Goal: Information Seeking & Learning: Learn about a topic

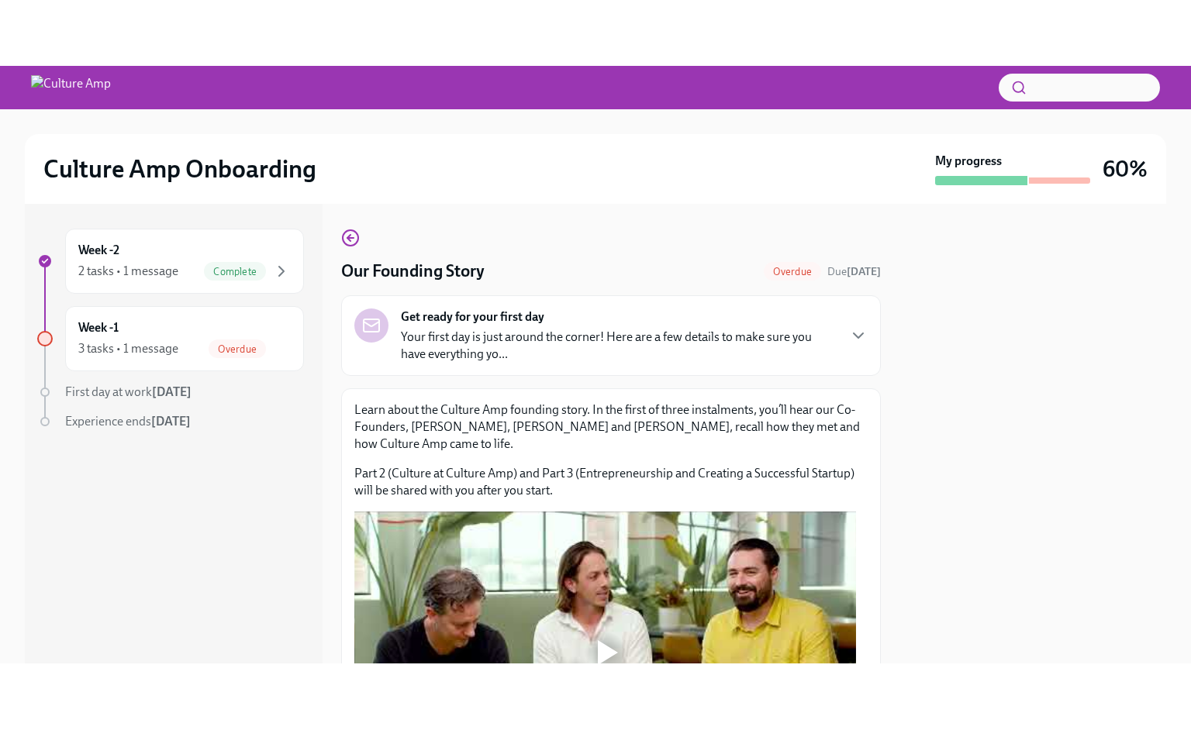
scroll to position [155, 0]
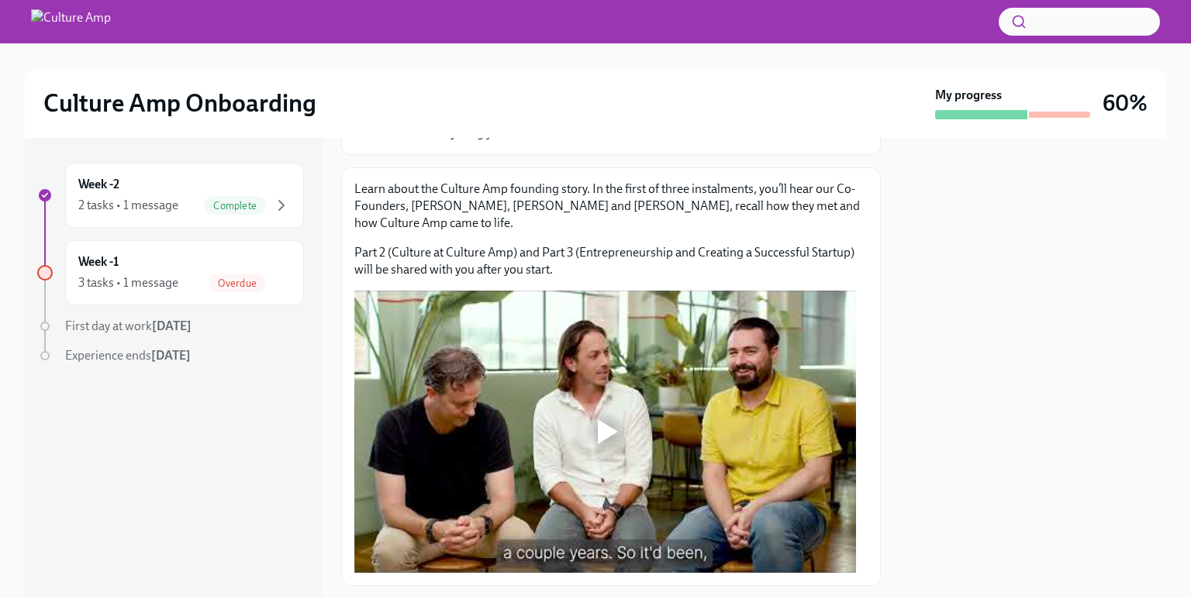
click at [606, 430] on div at bounding box center [608, 432] width 20 height 25
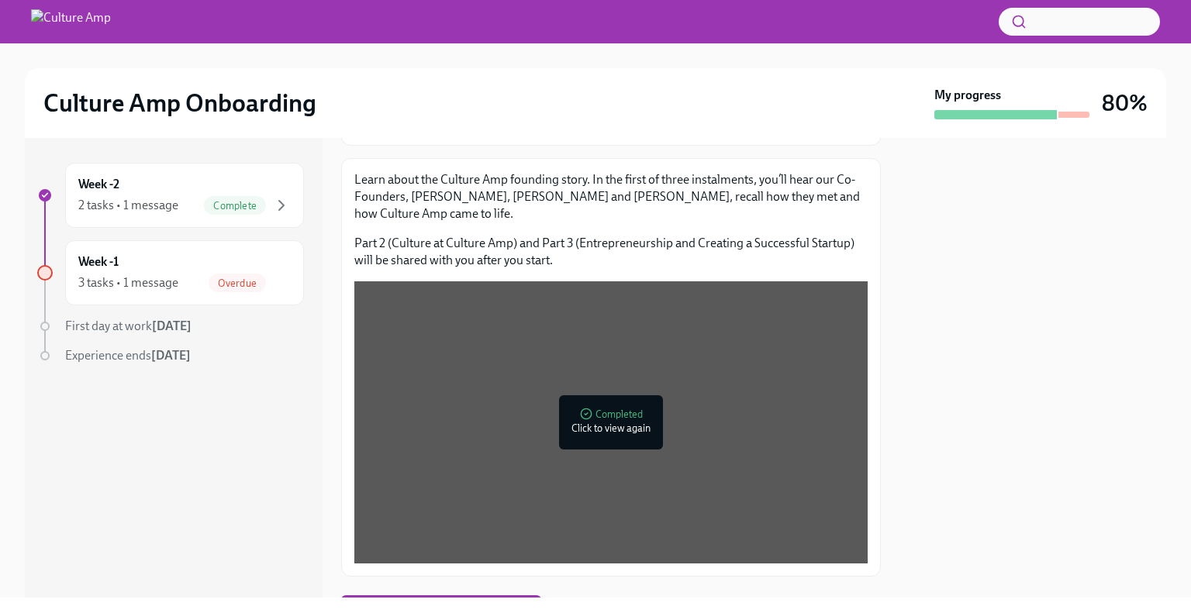
scroll to position [242, 0]
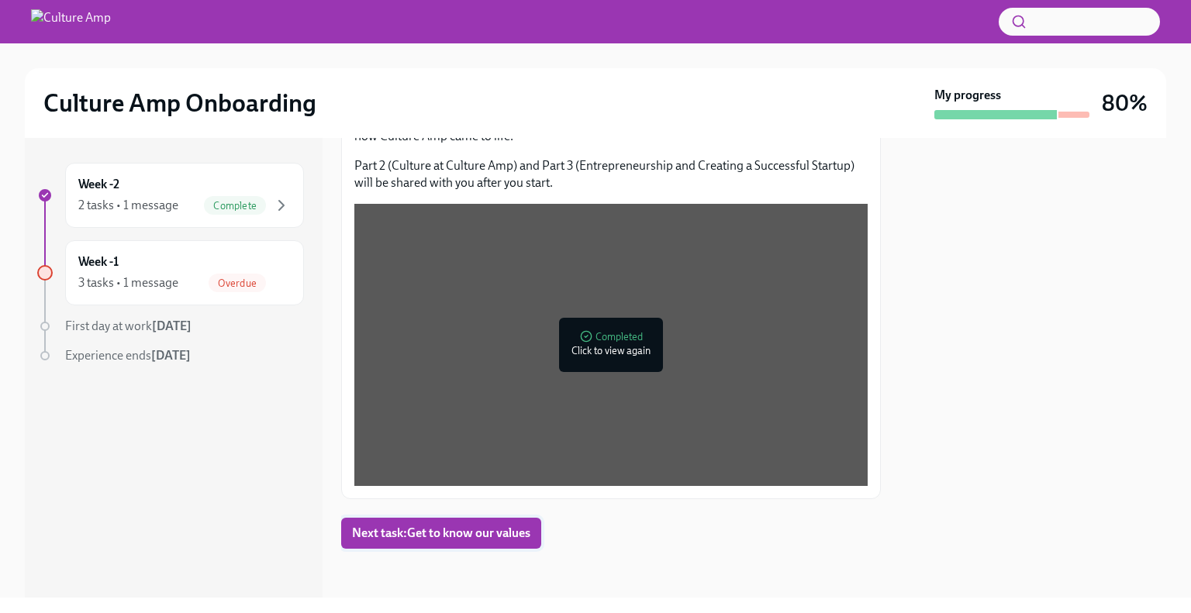
drag, startPoint x: 852, startPoint y: 401, endPoint x: 492, endPoint y: 527, distance: 381.1
click at [492, 527] on span "Next task : Get to know our values" at bounding box center [441, 534] width 178 height 16
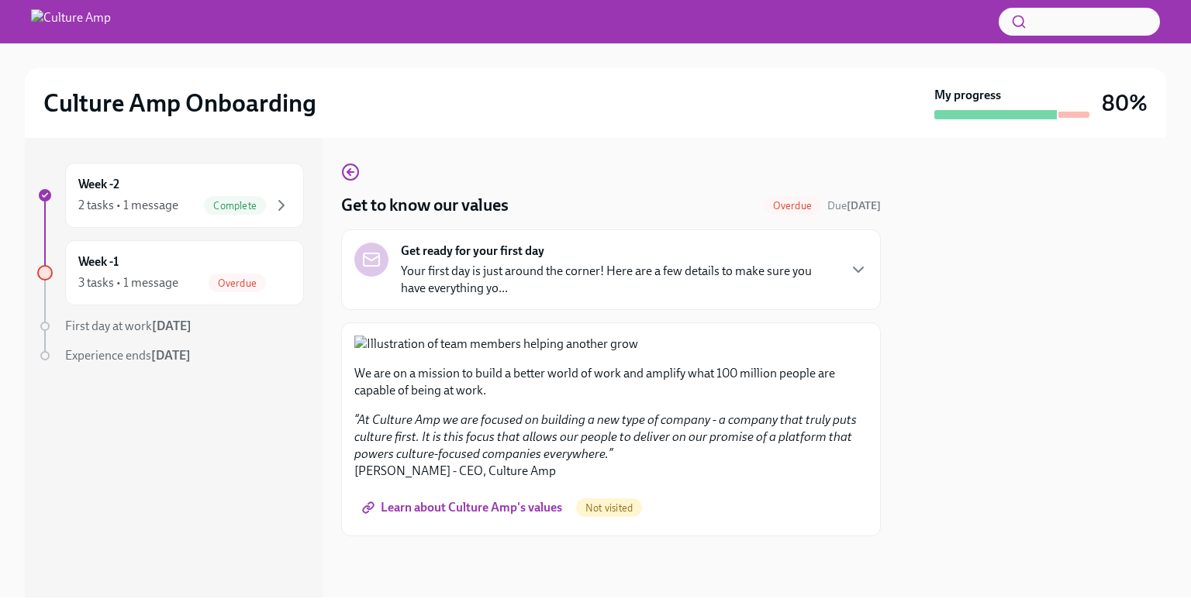
scroll to position [464, 0]
click at [509, 513] on span "Learn about Culture Amp's values" at bounding box center [463, 508] width 197 height 16
